Goal: Task Accomplishment & Management: Use online tool/utility

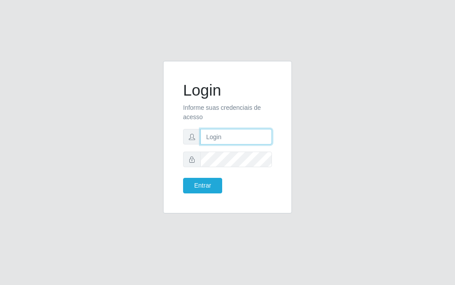
click at [227, 141] on input "text" at bounding box center [236, 137] width 72 height 16
type input "[PERSON_NAME]"
click at [236, 168] on form "Login Informe suas credenciais de acesso [PERSON_NAME] Entrar" at bounding box center [227, 137] width 89 height 112
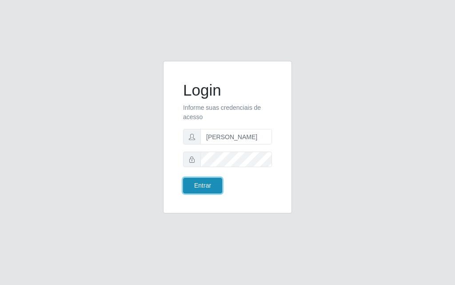
click at [212, 186] on button "Entrar" at bounding box center [202, 186] width 39 height 16
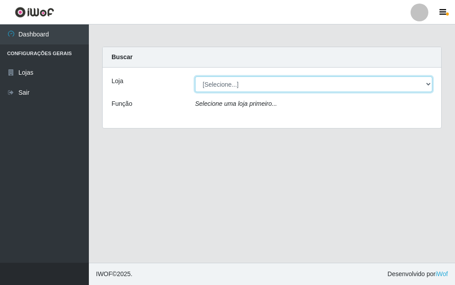
click at [430, 85] on select "[Selecione...] Divino Fogão - [GEOGRAPHIC_DATA]" at bounding box center [313, 84] width 237 height 16
select select "499"
click at [195, 76] on select "[Selecione...] Divino Fogão - [GEOGRAPHIC_DATA]" at bounding box center [313, 84] width 237 height 16
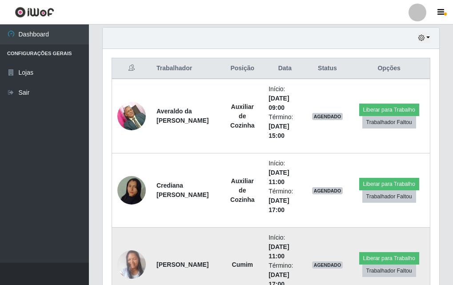
scroll to position [355, 0]
